Goal: Information Seeking & Learning: Learn about a topic

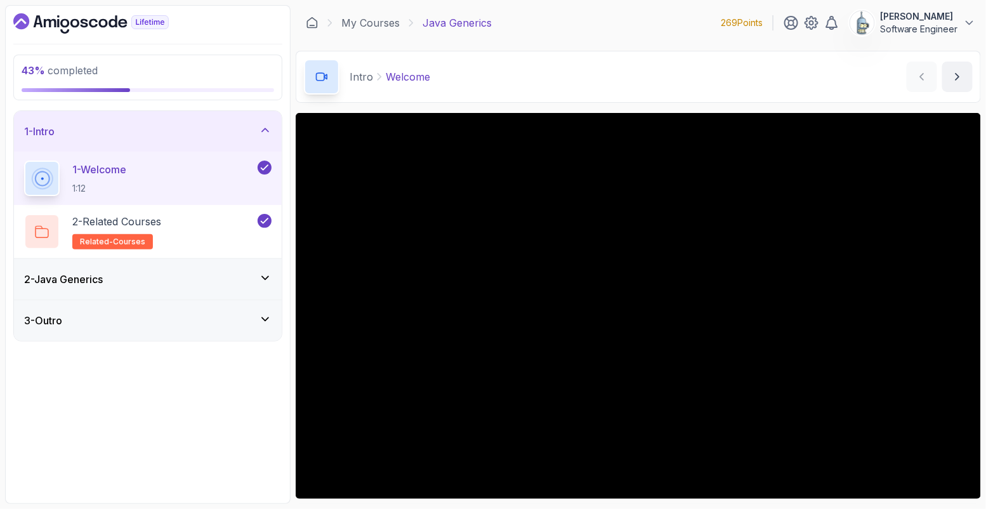
click at [182, 296] on div "2 - Java Generics" at bounding box center [148, 279] width 268 height 41
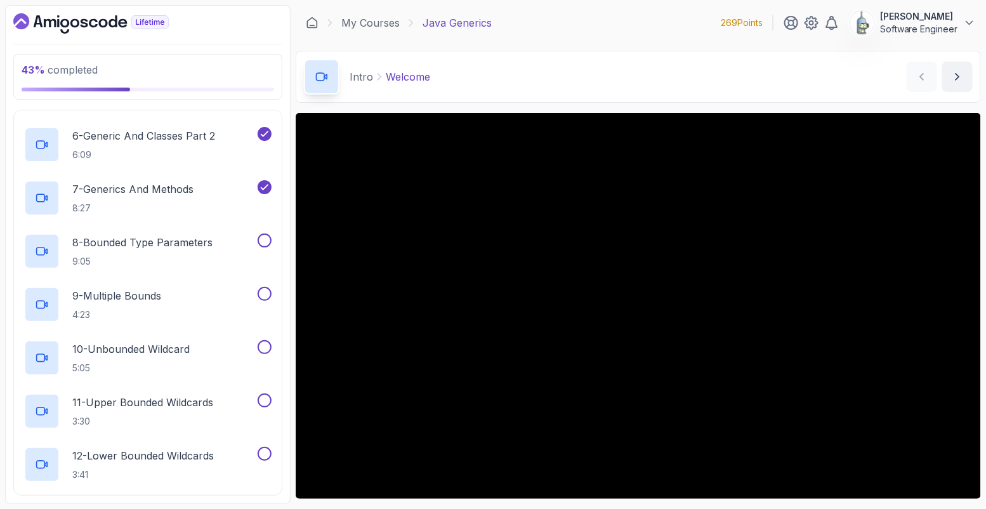
scroll to position [347, 0]
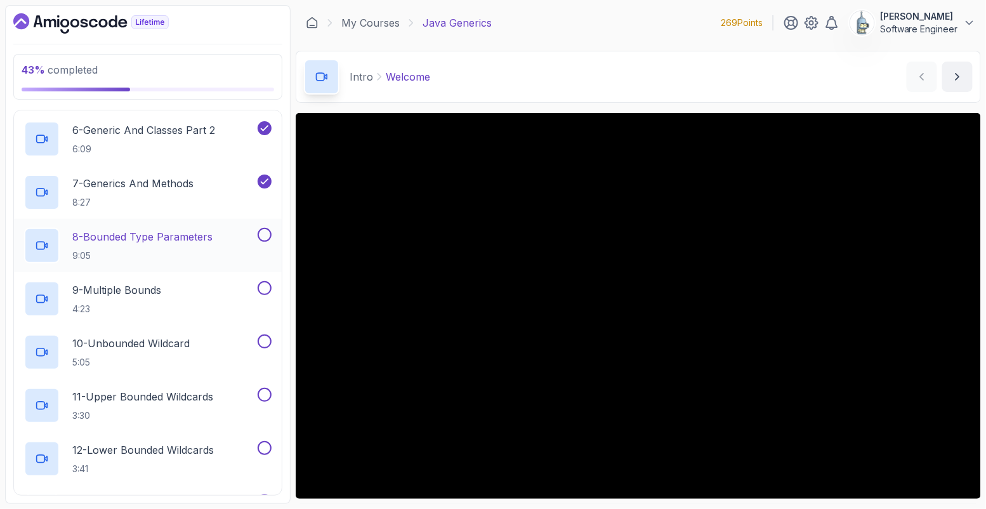
click at [184, 235] on p "8 - Bounded Type Parameters" at bounding box center [142, 236] width 140 height 15
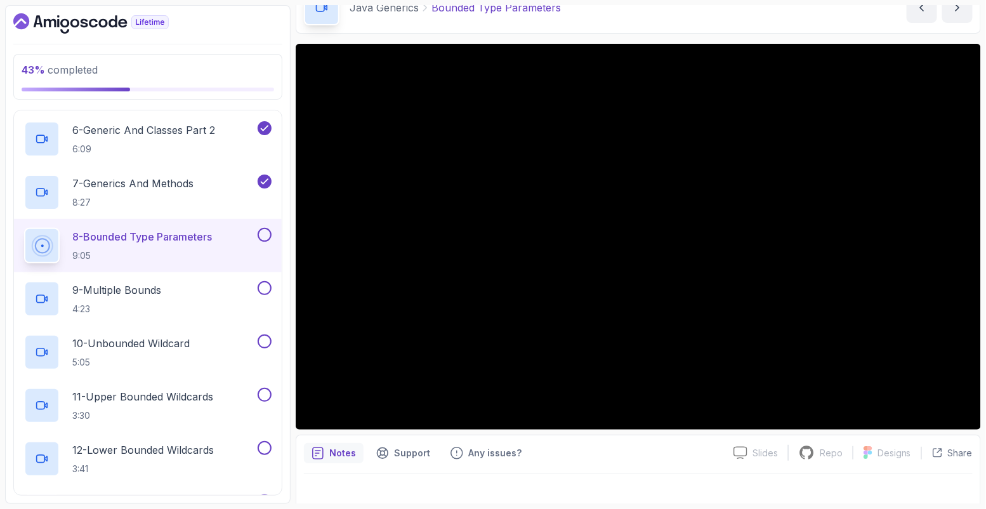
scroll to position [71, 0]
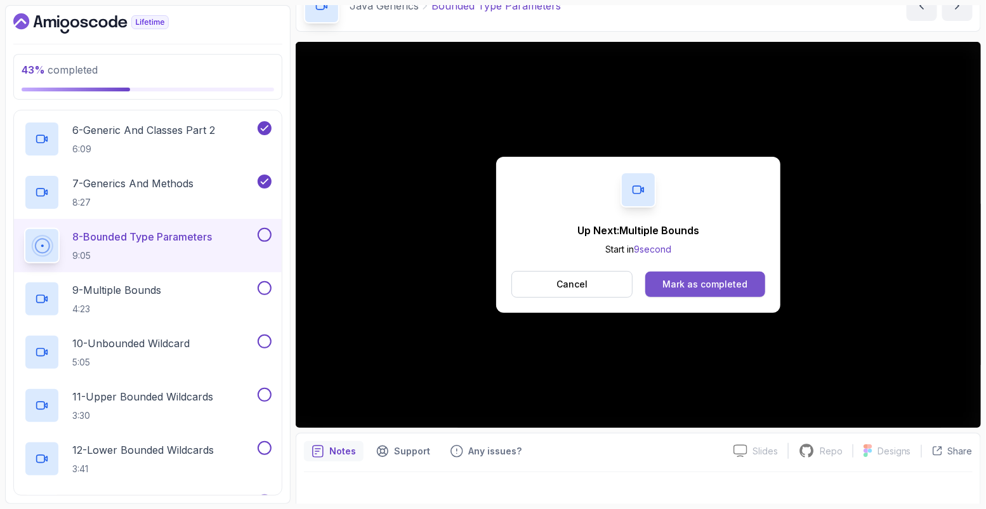
click at [740, 287] on div "Mark as completed" at bounding box center [705, 284] width 85 height 13
